Goal: Task Accomplishment & Management: Use online tool/utility

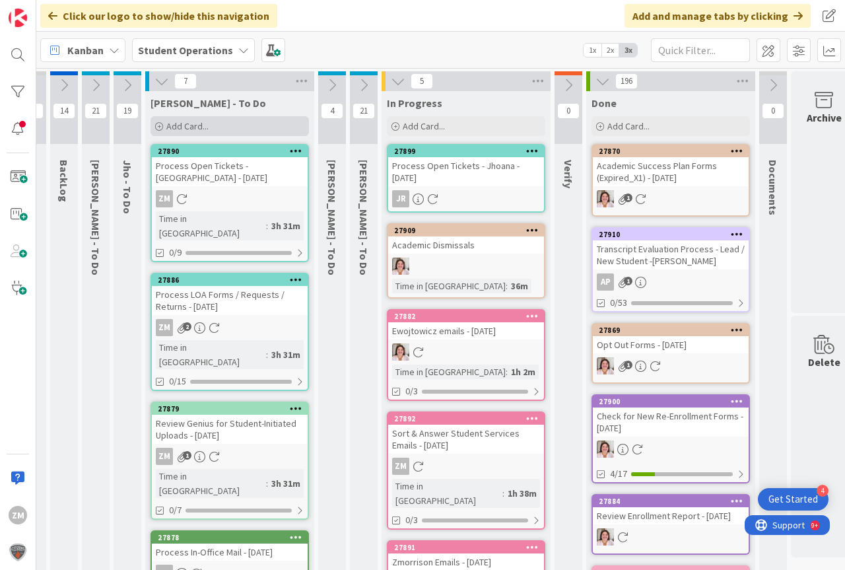
click at [187, 126] on span "Add Card..." at bounding box center [187, 126] width 42 height 12
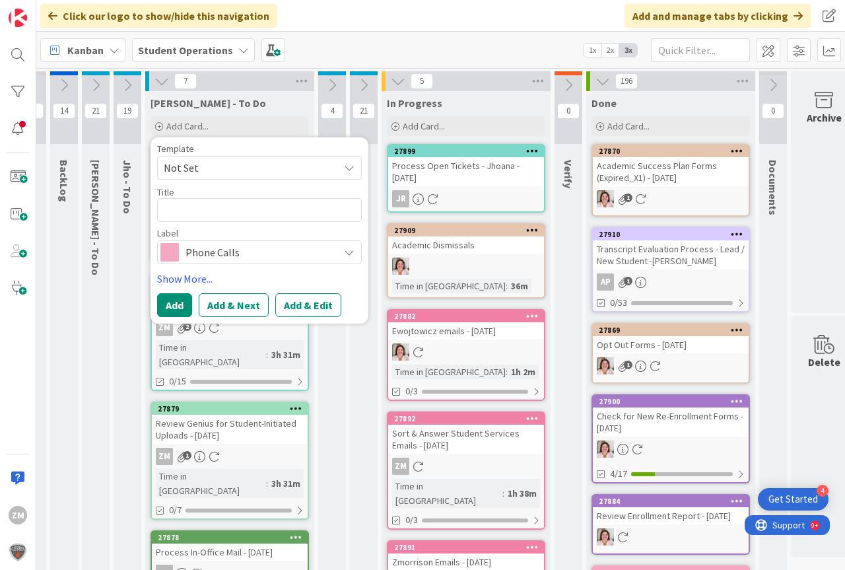
click at [350, 170] on icon at bounding box center [349, 167] width 11 height 11
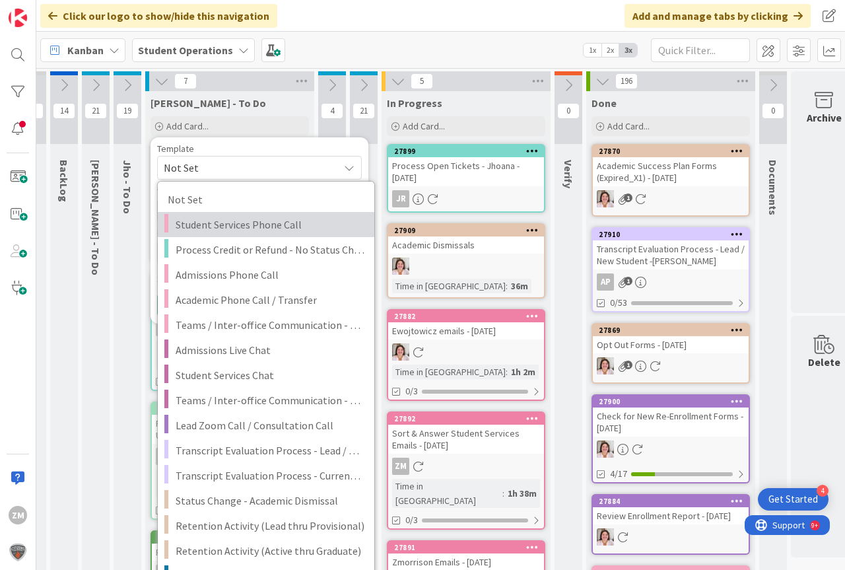
click at [261, 228] on span "Student Services Phone Call" at bounding box center [270, 224] width 189 height 17
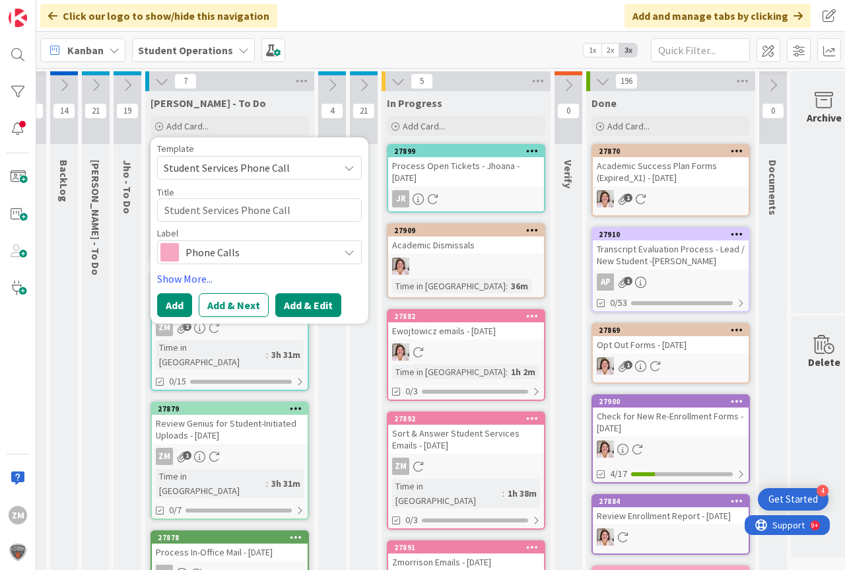
click at [317, 307] on button "Add & Edit" at bounding box center [308, 305] width 66 height 24
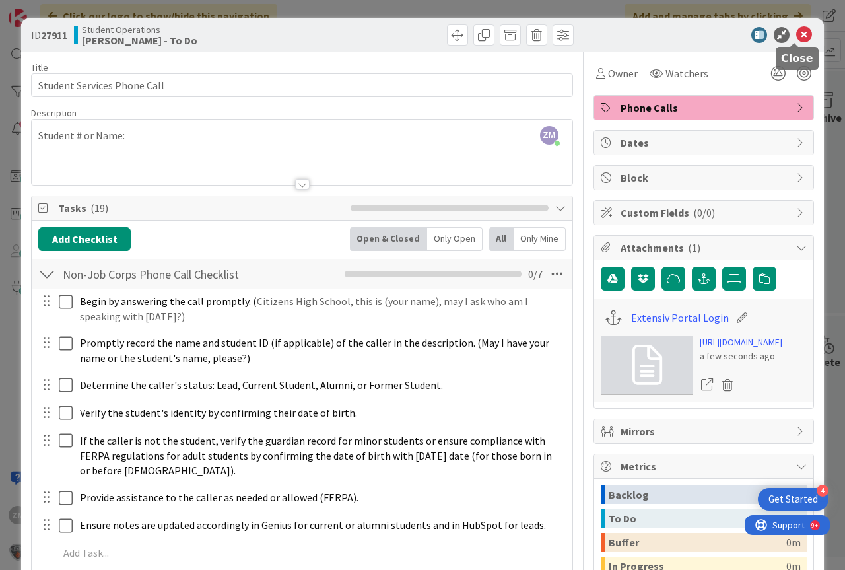
click at [796, 37] on icon at bounding box center [804, 35] width 16 height 16
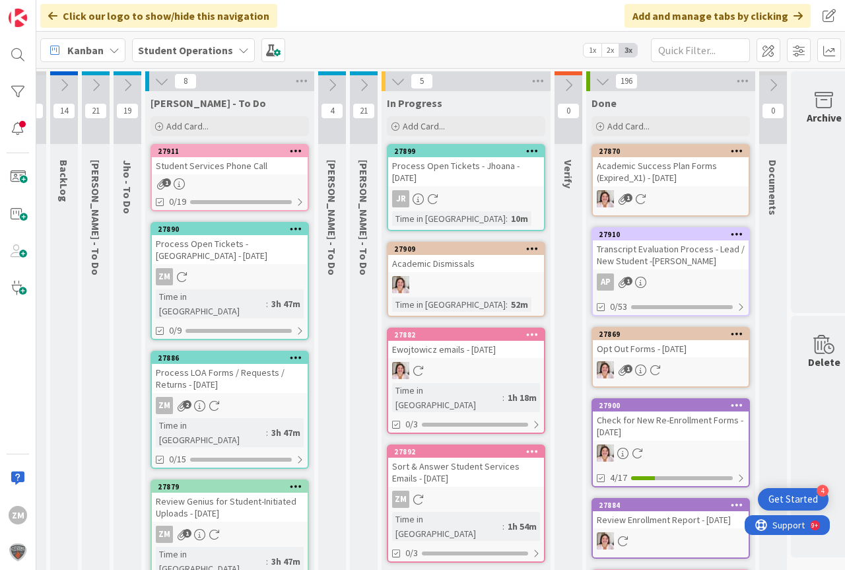
click at [296, 151] on icon at bounding box center [296, 150] width 13 height 9
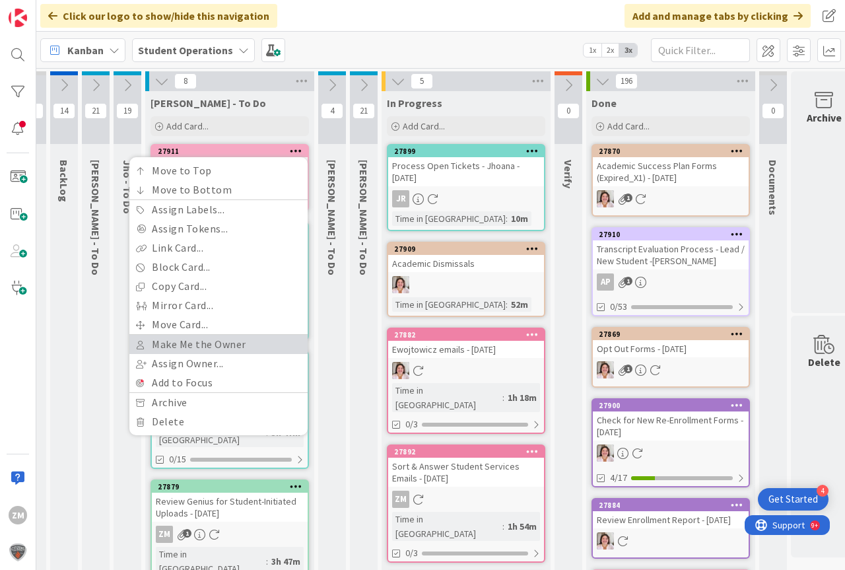
click at [217, 345] on link "Make Me the Owner" at bounding box center [218, 344] width 178 height 19
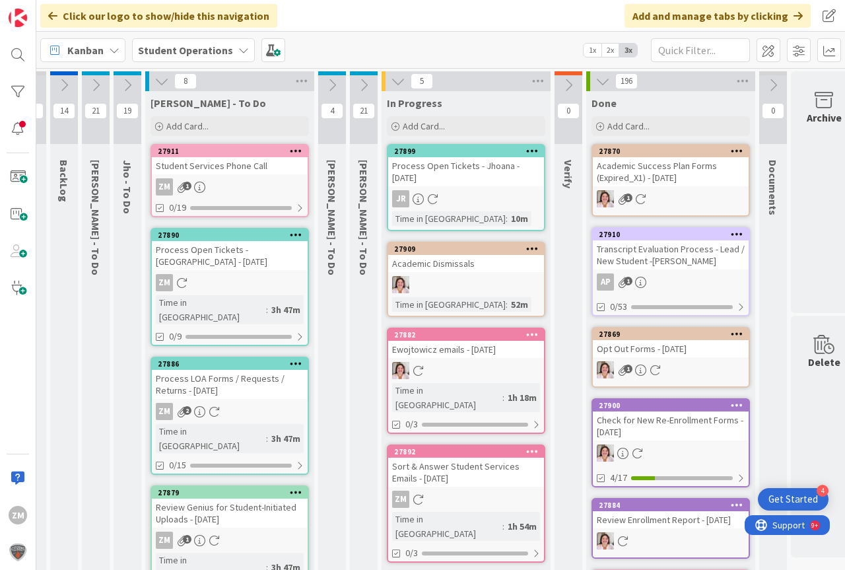
scroll to position [0, 18]
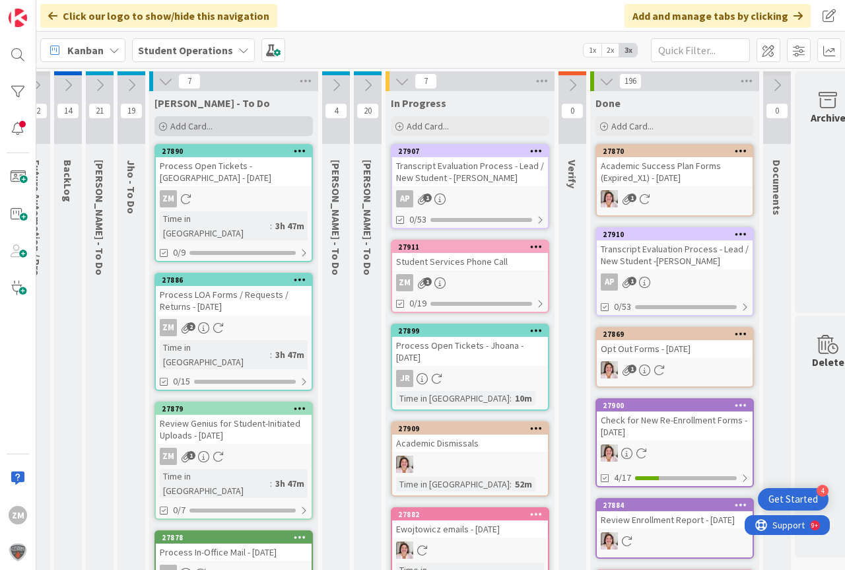
click at [194, 126] on span "Add Card..." at bounding box center [191, 126] width 42 height 12
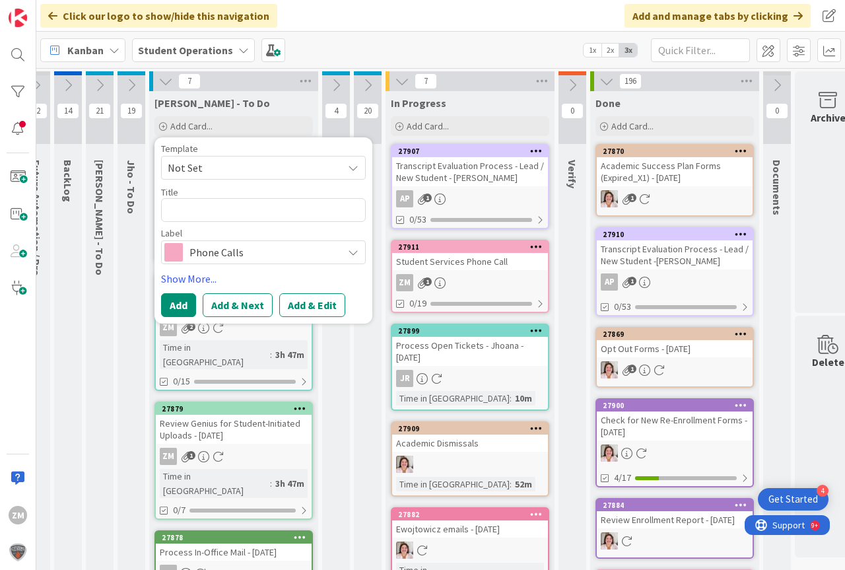
click at [354, 169] on icon at bounding box center [353, 167] width 11 height 11
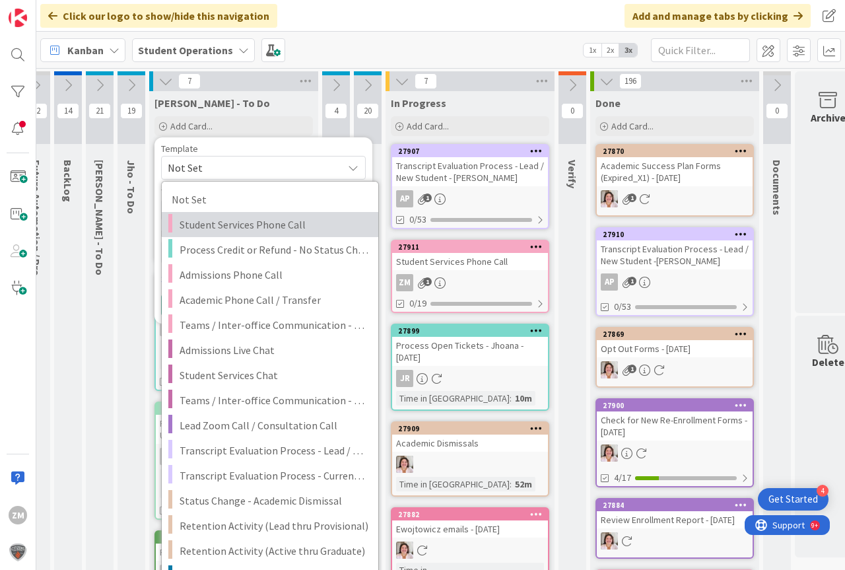
click at [265, 224] on span "Student Services Phone Call" at bounding box center [274, 224] width 189 height 17
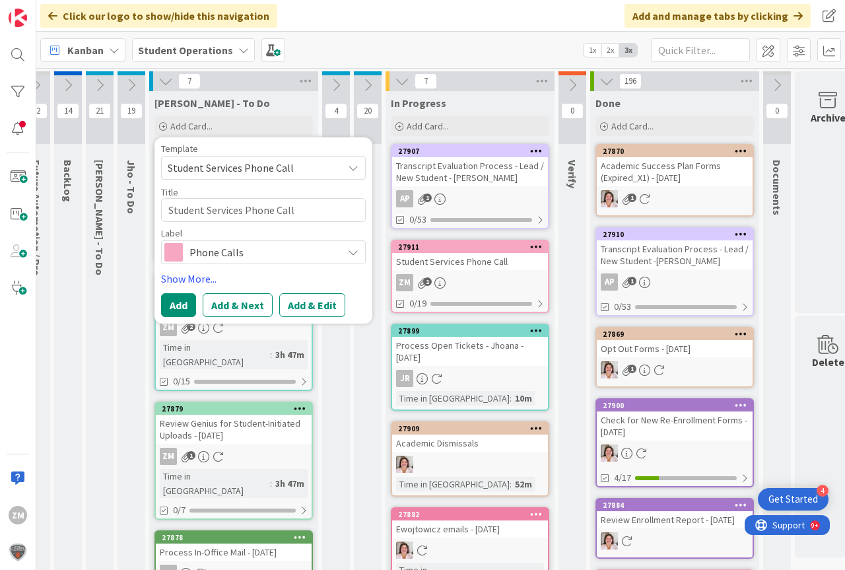
click at [313, 302] on button "Add & Edit" at bounding box center [312, 305] width 66 height 24
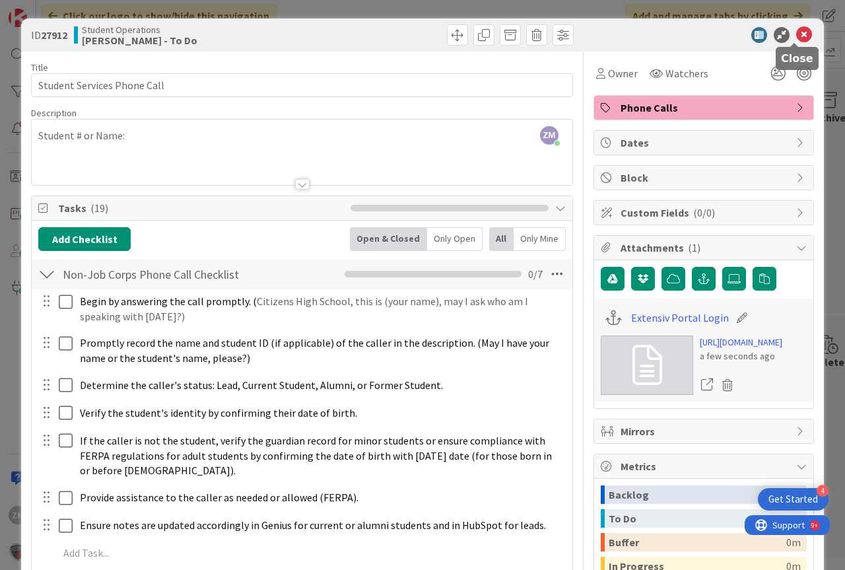
click at [796, 28] on icon at bounding box center [804, 35] width 16 height 16
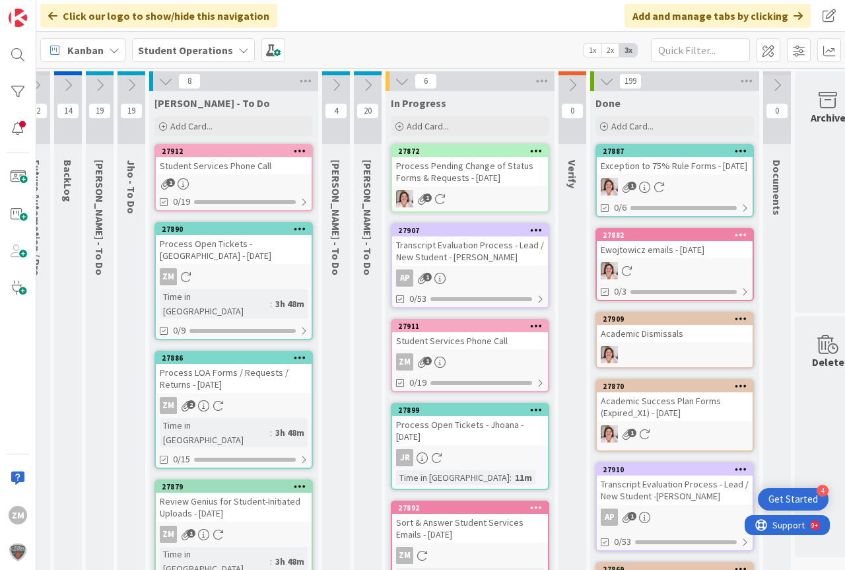
click at [295, 149] on icon at bounding box center [300, 150] width 13 height 9
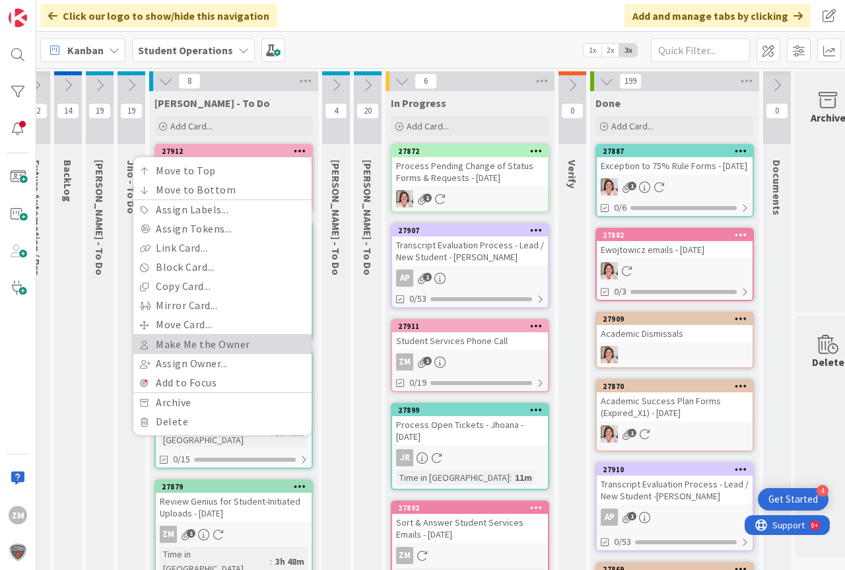
click at [182, 341] on link "Make Me the Owner" at bounding box center [222, 344] width 178 height 19
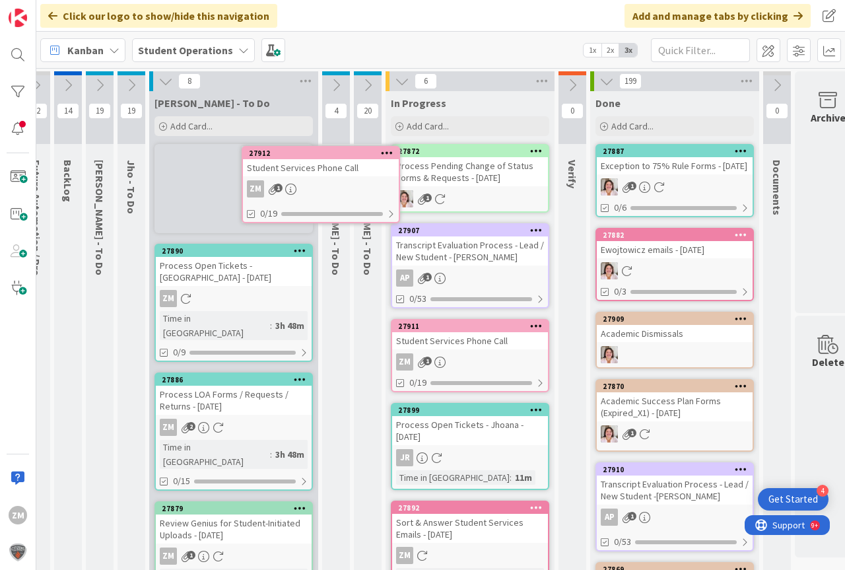
scroll to position [0, 3]
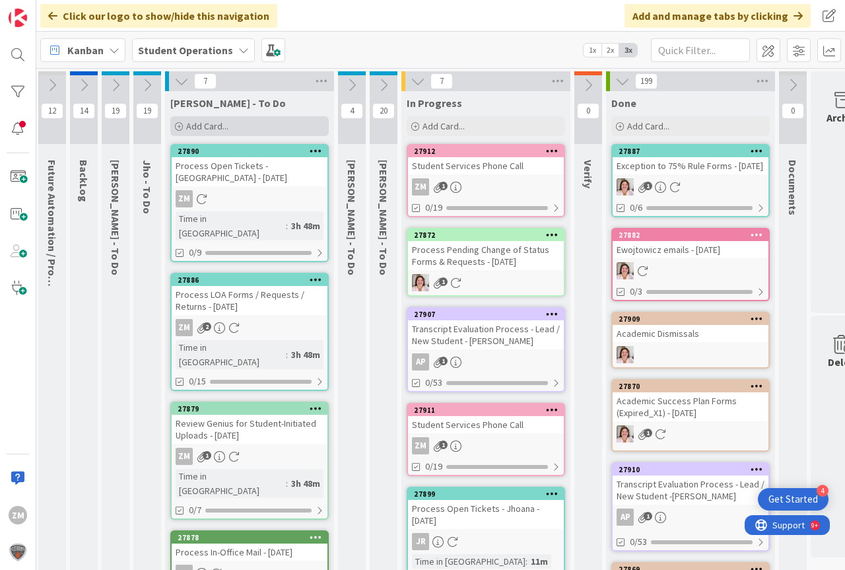
click at [193, 126] on span "Add Card..." at bounding box center [207, 126] width 42 height 12
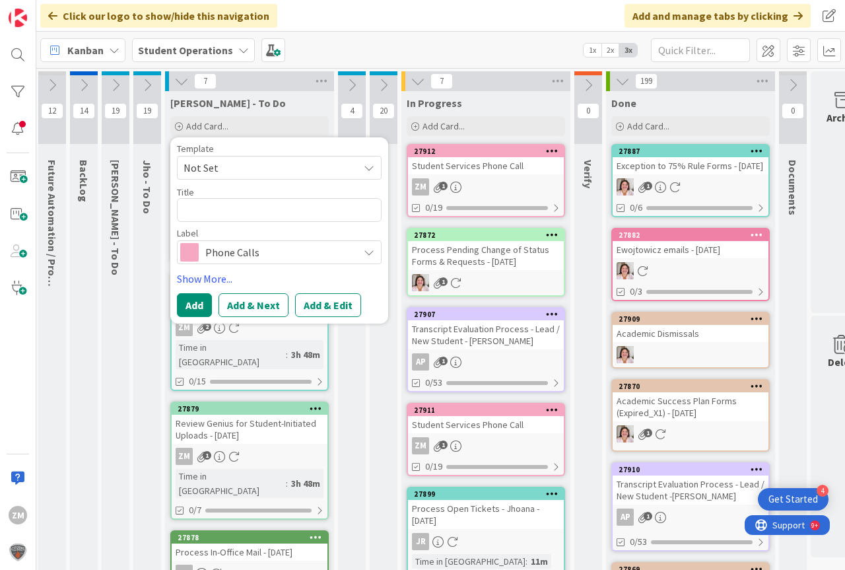
click at [368, 167] on icon at bounding box center [369, 167] width 11 height 11
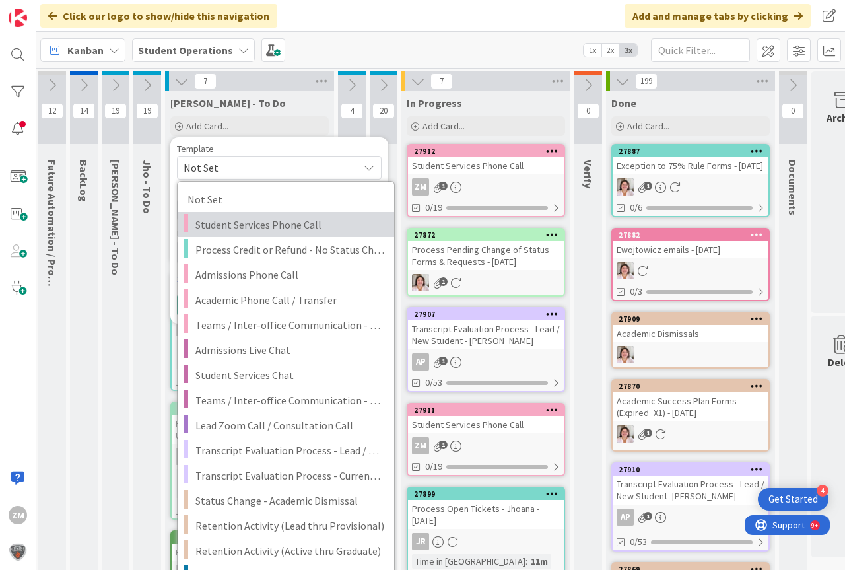
click at [263, 226] on span "Student Services Phone Call" at bounding box center [289, 224] width 189 height 17
type textarea "x"
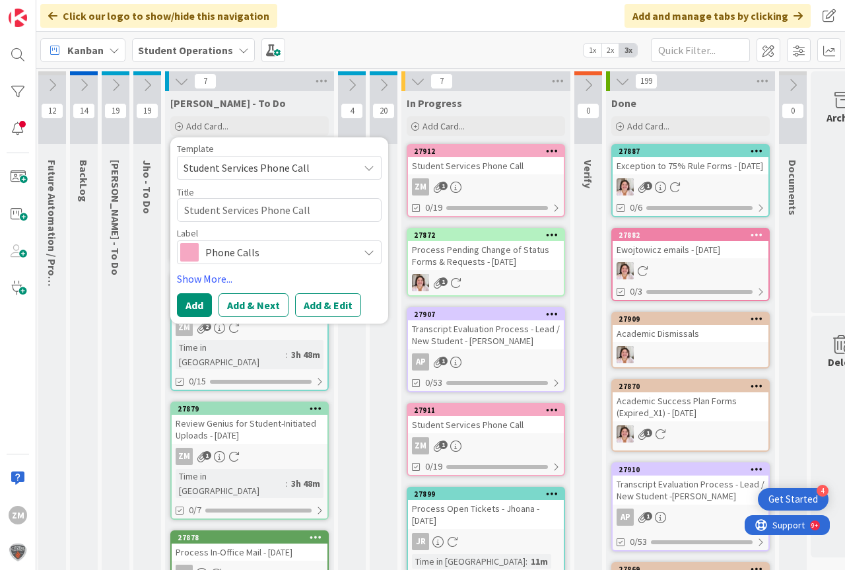
click at [327, 301] on button "Add & Edit" at bounding box center [328, 305] width 66 height 24
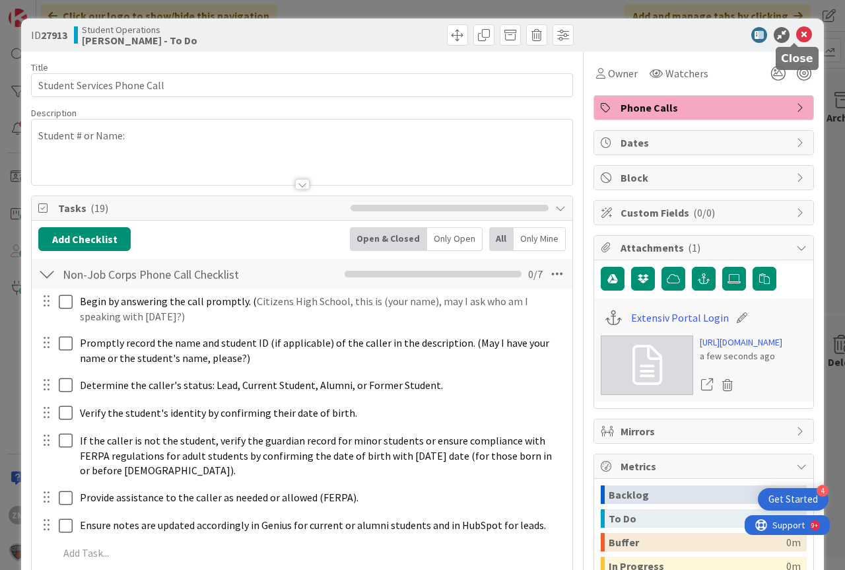
click at [796, 33] on icon at bounding box center [804, 35] width 16 height 16
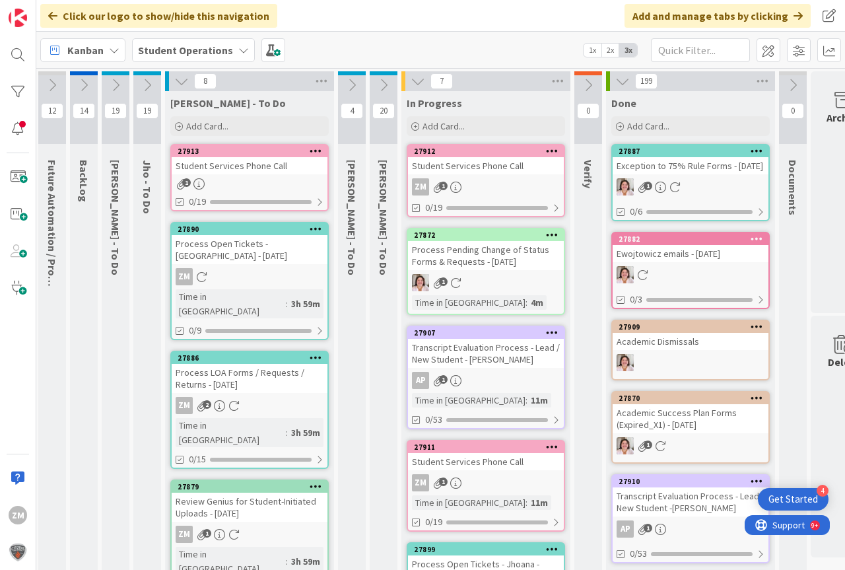
click at [315, 152] on icon at bounding box center [316, 150] width 13 height 9
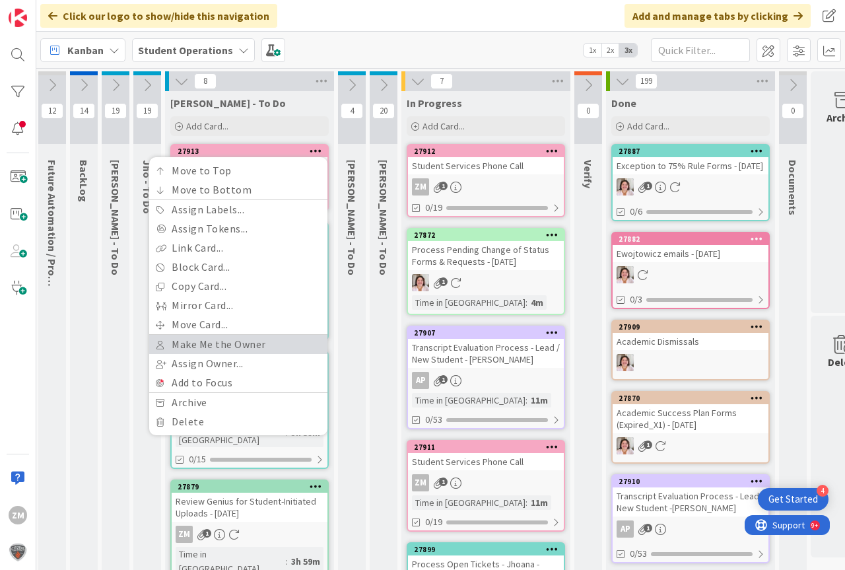
click at [208, 343] on link "Make Me the Owner" at bounding box center [238, 344] width 178 height 19
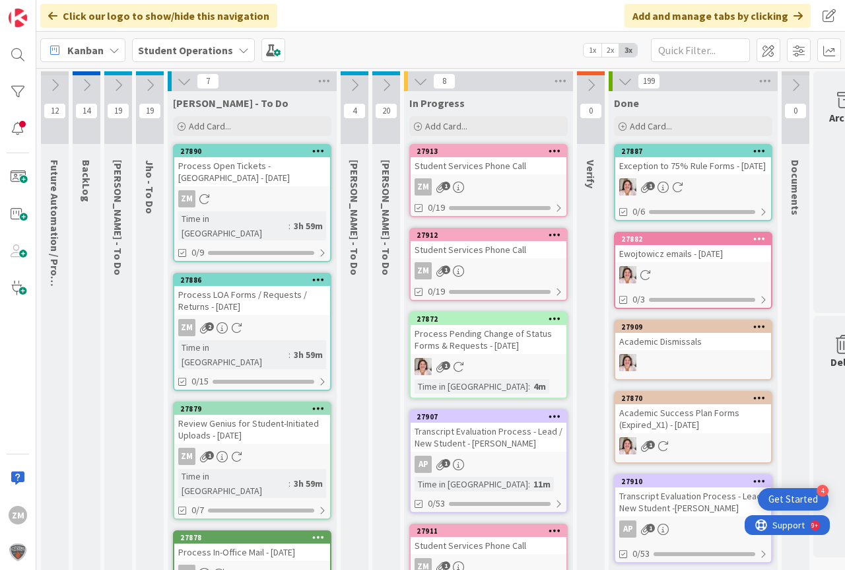
click at [449, 182] on div "ZM 1" at bounding box center [489, 186] width 156 height 17
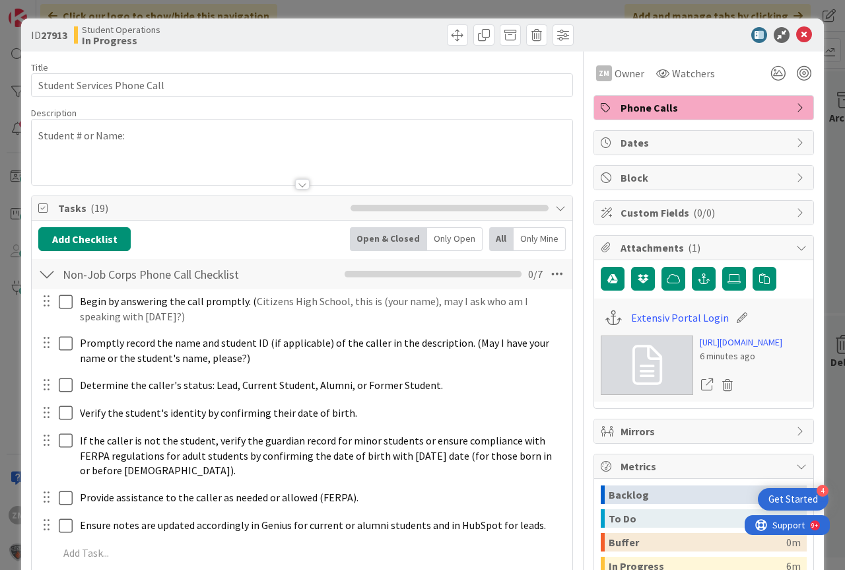
click at [144, 137] on p "Student # or Name:" at bounding box center [301, 135] width 527 height 15
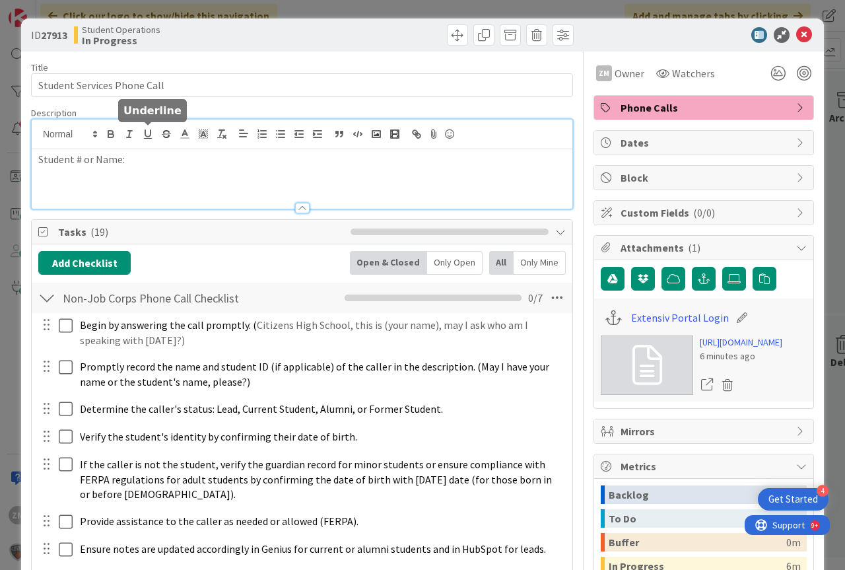
click at [131, 172] on div "Student # or Name:" at bounding box center [302, 178] width 541 height 59
click at [796, 34] on icon at bounding box center [804, 35] width 16 height 16
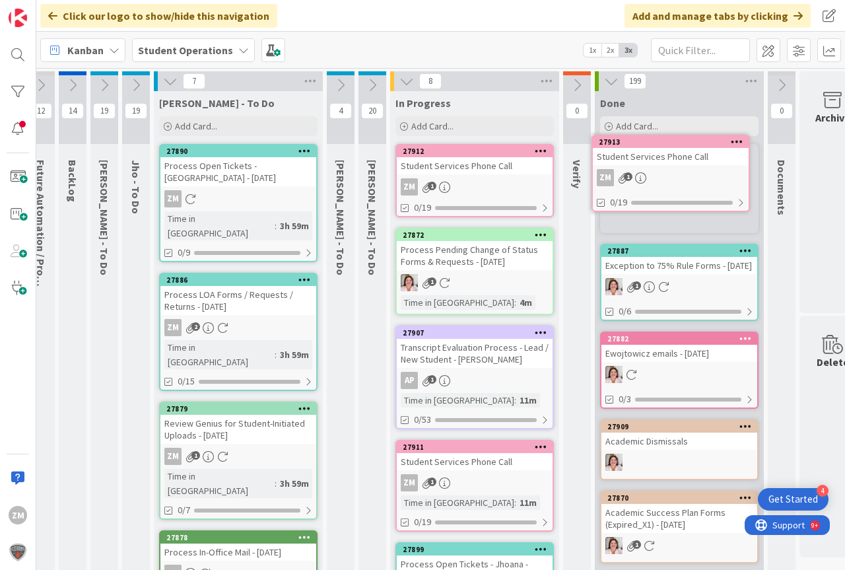
scroll to position [0, 16]
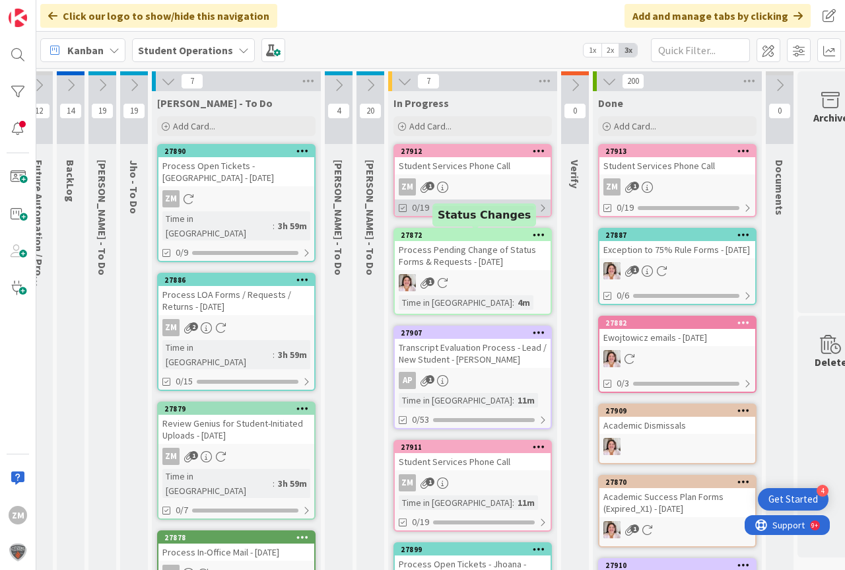
click at [428, 202] on span "0/19" at bounding box center [420, 208] width 17 height 14
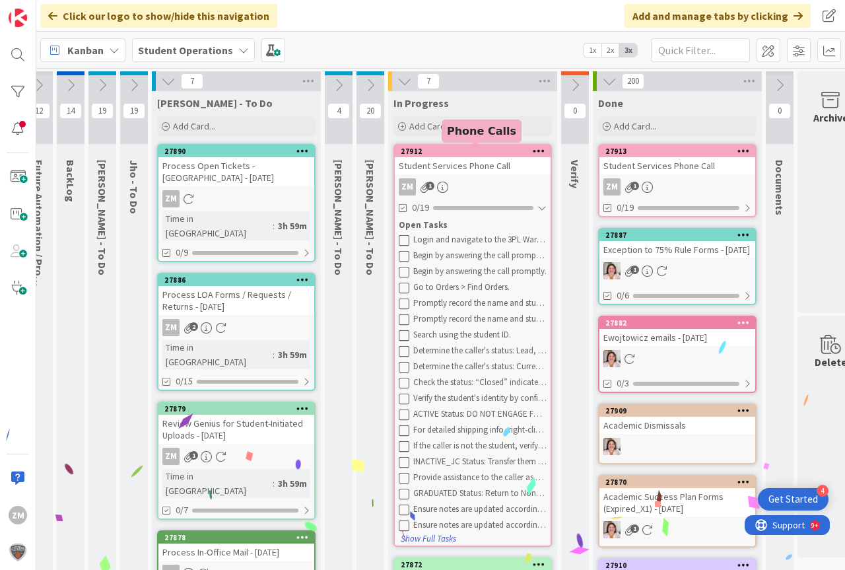
click at [492, 168] on div "Student Services Phone Call" at bounding box center [473, 165] width 156 height 17
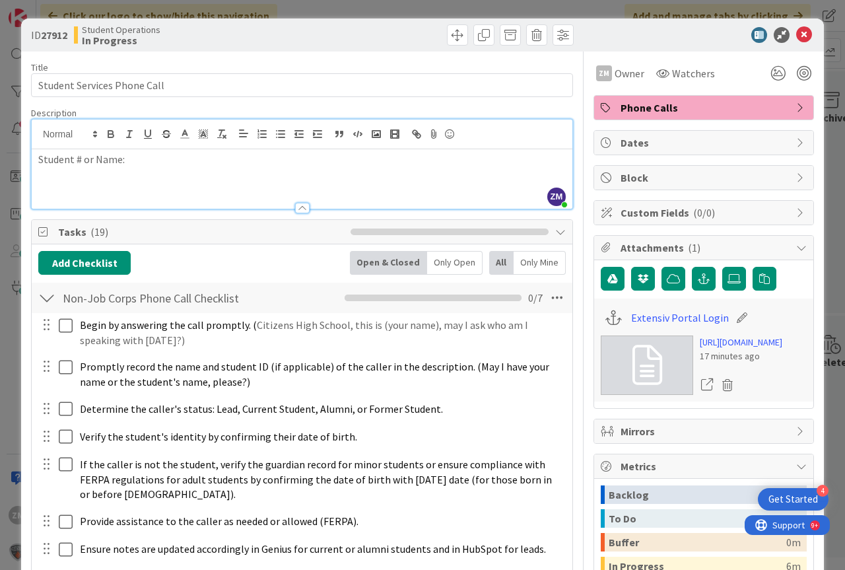
click at [155, 143] on div "ZM [PERSON_NAME] just joined Student # or Name:" at bounding box center [302, 163] width 541 height 89
click at [127, 161] on p "Student # or Name: [PERSON_NAME]" at bounding box center [301, 159] width 527 height 15
click at [800, 33] on icon at bounding box center [804, 35] width 16 height 16
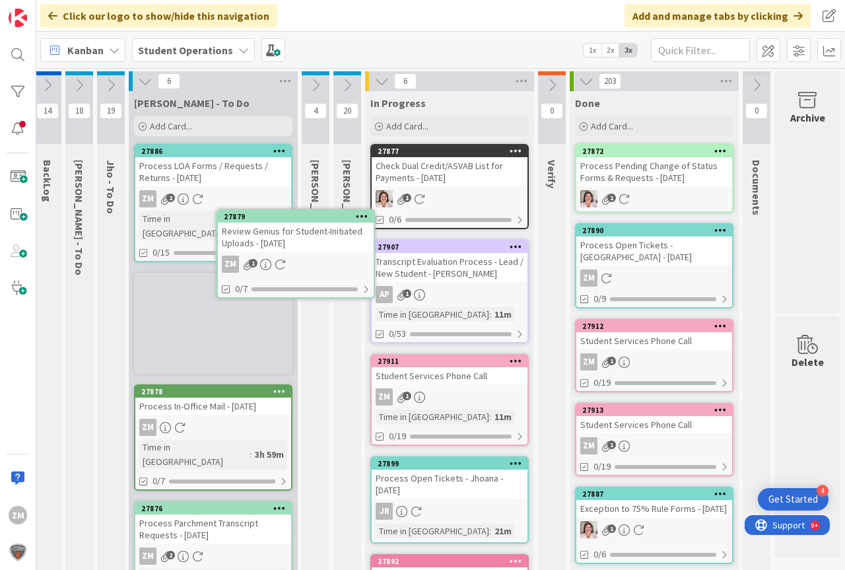
scroll to position [0, 23]
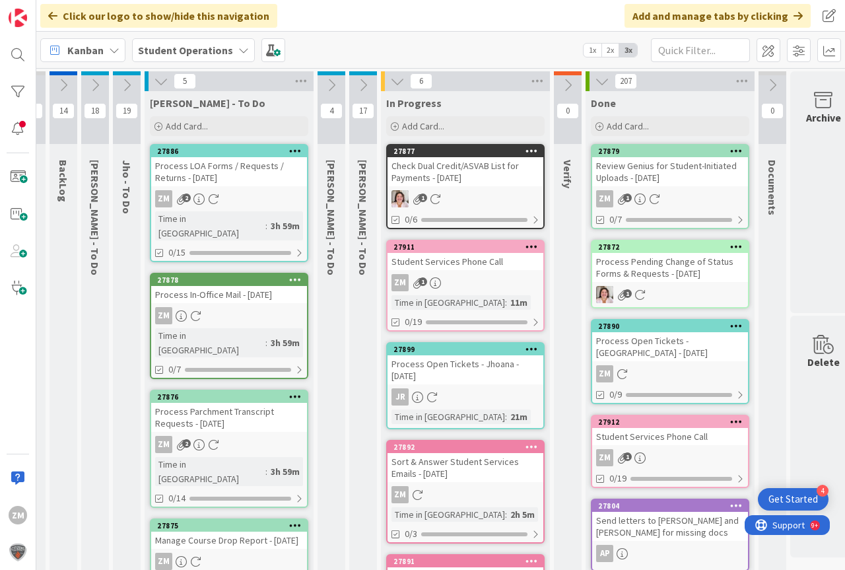
click at [467, 279] on div "ZM 1" at bounding box center [465, 282] width 156 height 17
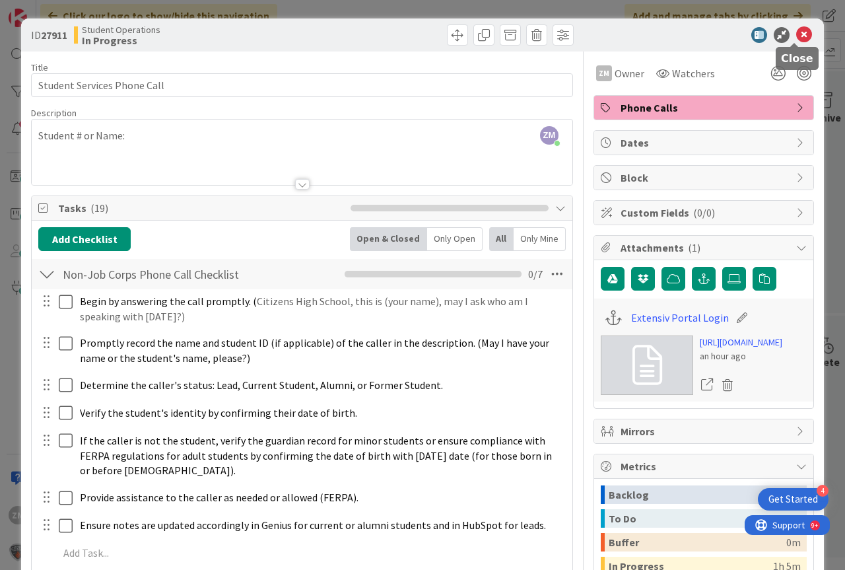
click at [796, 34] on icon at bounding box center [804, 35] width 16 height 16
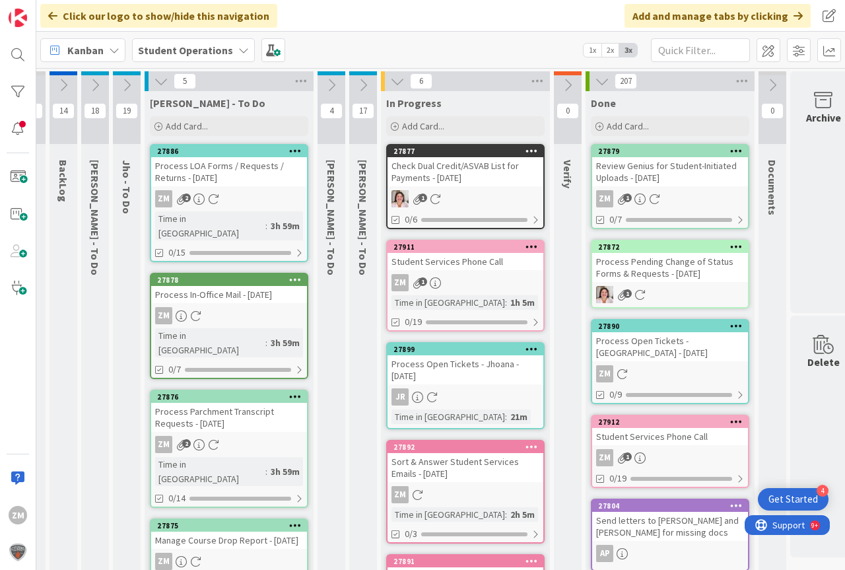
click at [535, 246] on icon at bounding box center [531, 246] width 13 height 9
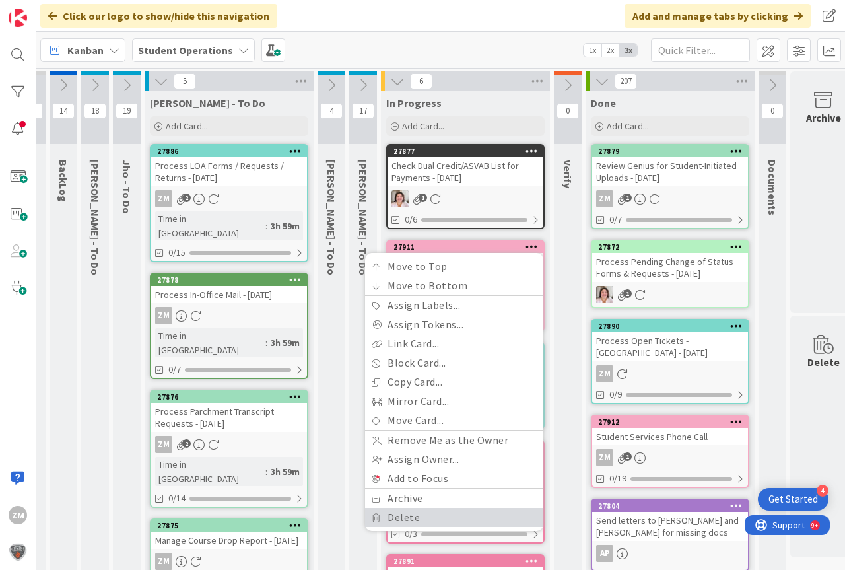
click at [397, 517] on link "Delete" at bounding box center [454, 517] width 178 height 19
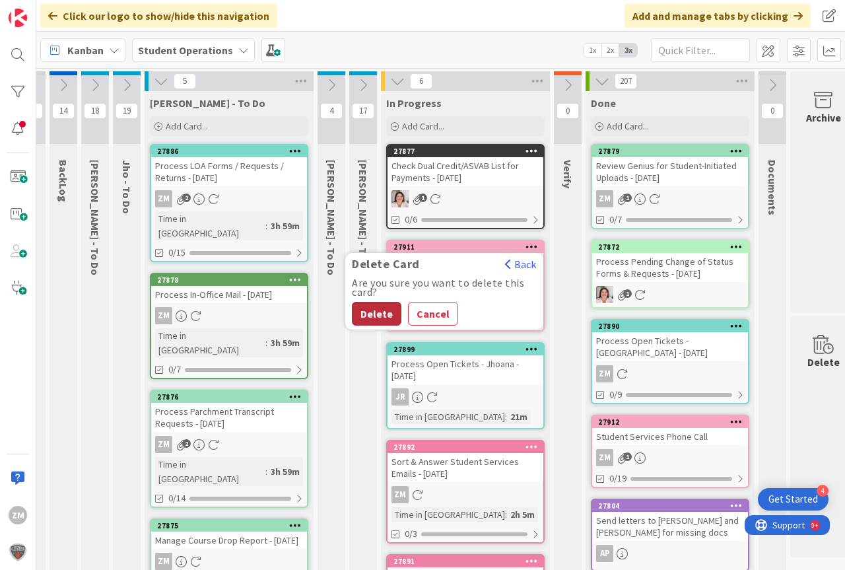
click at [378, 308] on button "Delete" at bounding box center [376, 314] width 49 height 24
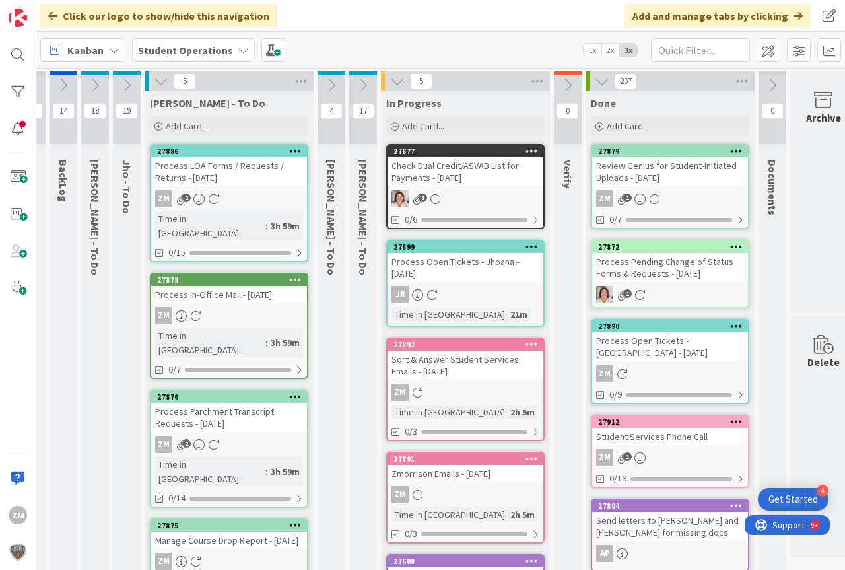
scroll to position [0, 17]
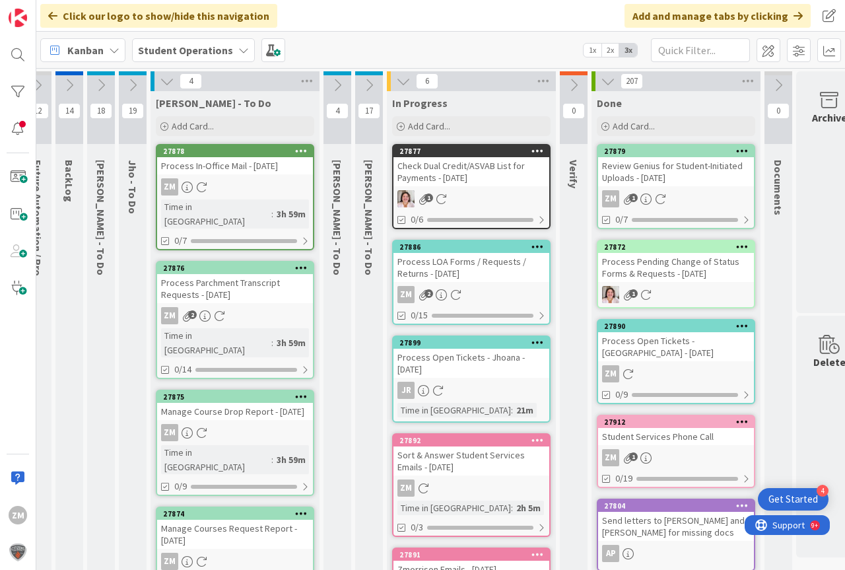
click at [459, 273] on div "Process LOA Forms / Requests / Returns - [DATE]" at bounding box center [471, 267] width 156 height 29
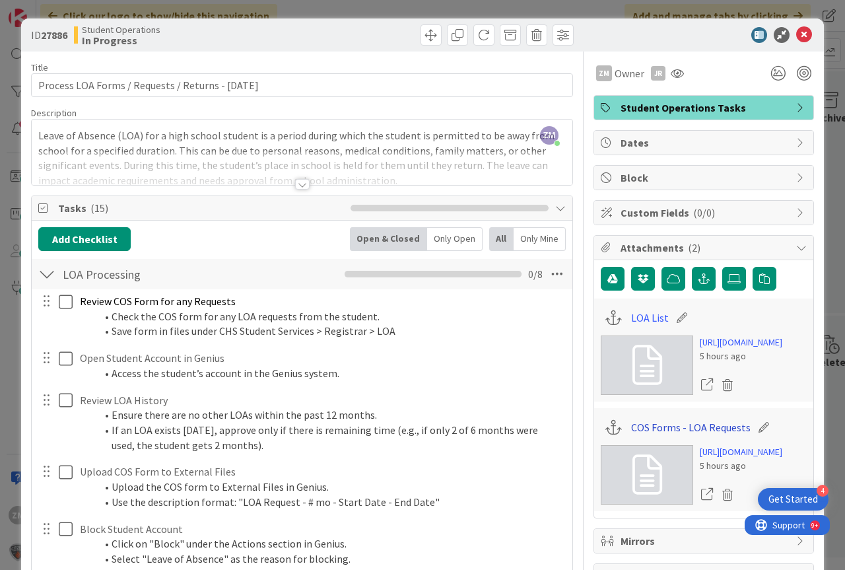
click at [671, 435] on link "COS Forms - LOA Requests" at bounding box center [690, 427] width 119 height 16
click at [641, 318] on link "LOA List" at bounding box center [650, 318] width 38 height 16
click at [799, 36] on icon at bounding box center [804, 35] width 16 height 16
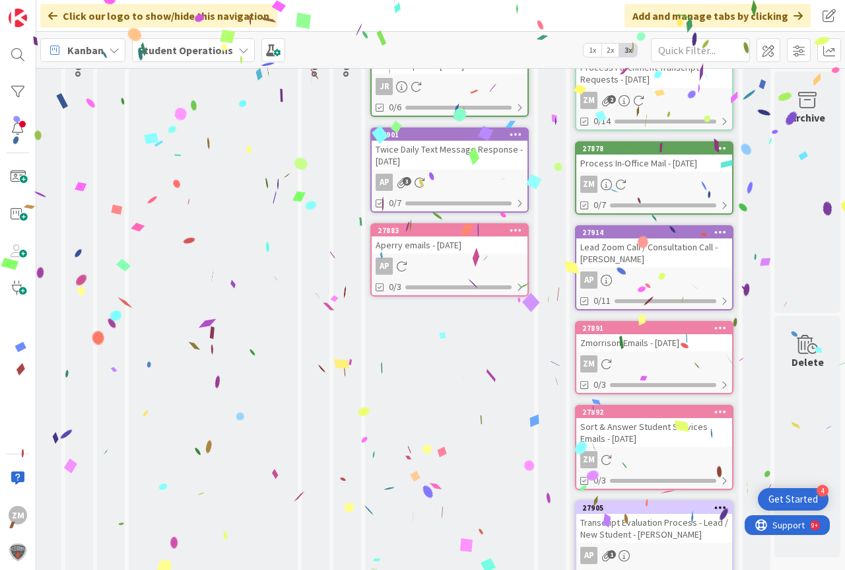
scroll to position [0, 49]
